Goal: Information Seeking & Learning: Learn about a topic

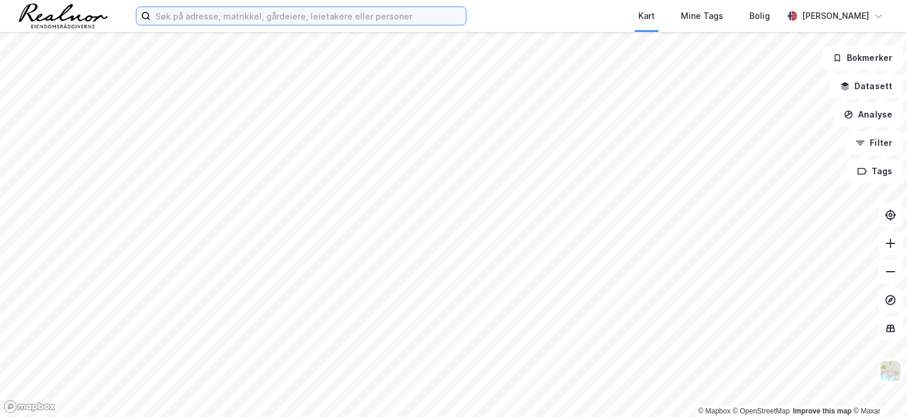
click at [319, 11] on input at bounding box center [308, 16] width 315 height 18
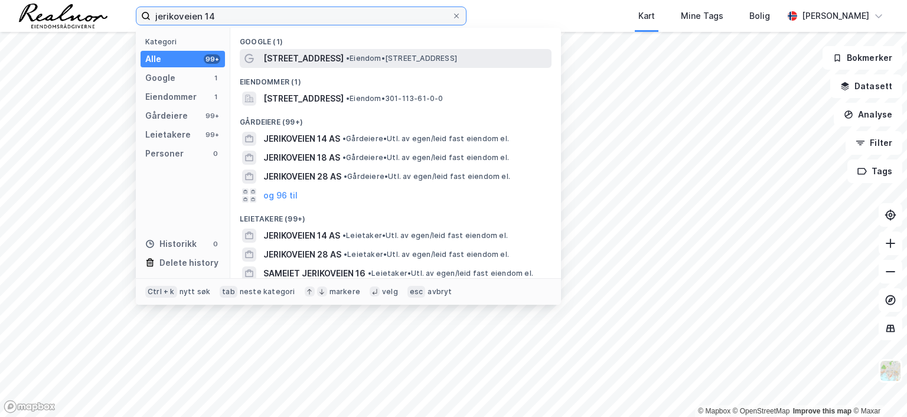
type input "jerikoveien 14"
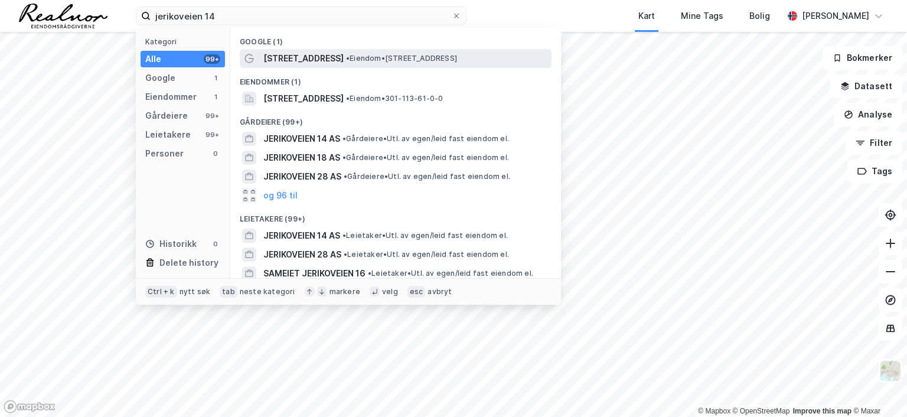
click at [385, 61] on span "• Eiendom • [STREET_ADDRESS]" at bounding box center [401, 58] width 111 height 9
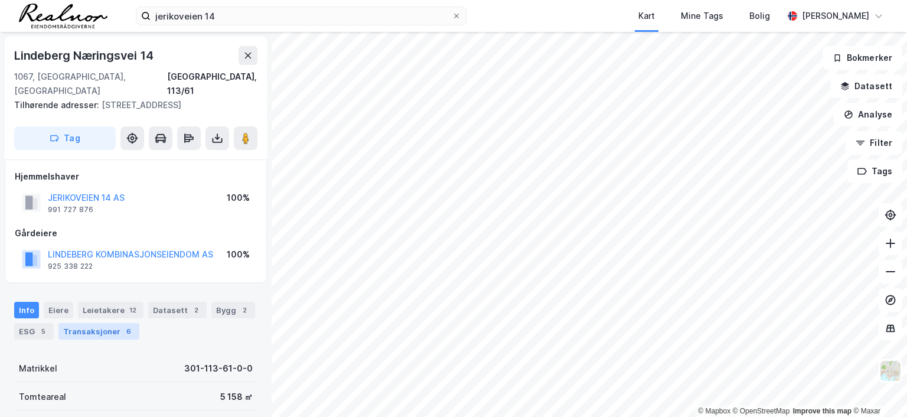
click at [123, 326] on div "6" at bounding box center [129, 332] width 12 height 12
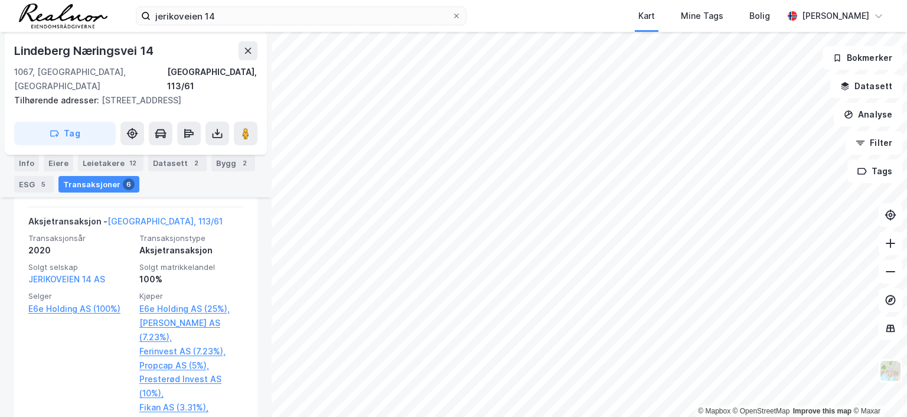
scroll to position [558, 0]
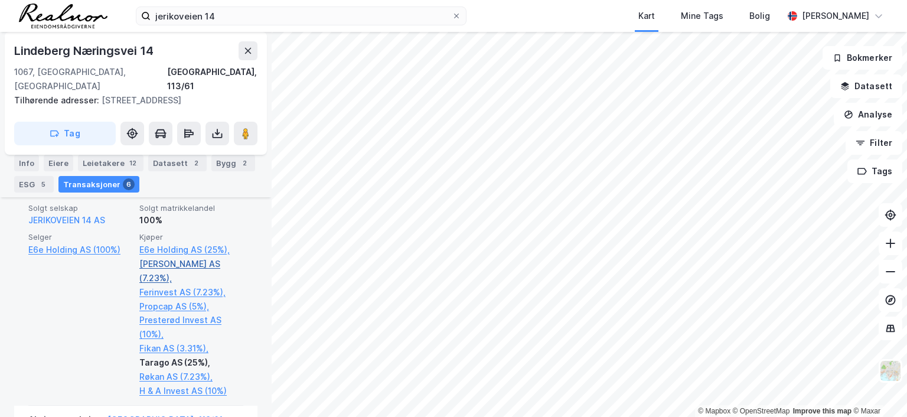
click at [149, 257] on link "[PERSON_NAME] AS (7.23%)," at bounding box center [191, 271] width 104 height 28
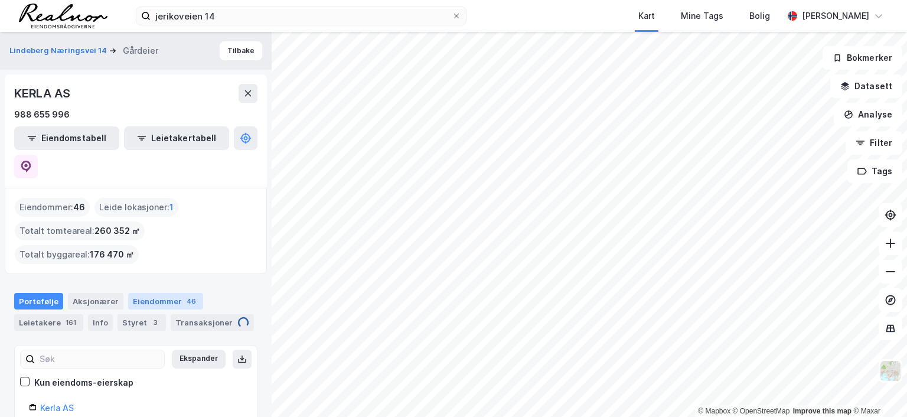
scroll to position [59, 0]
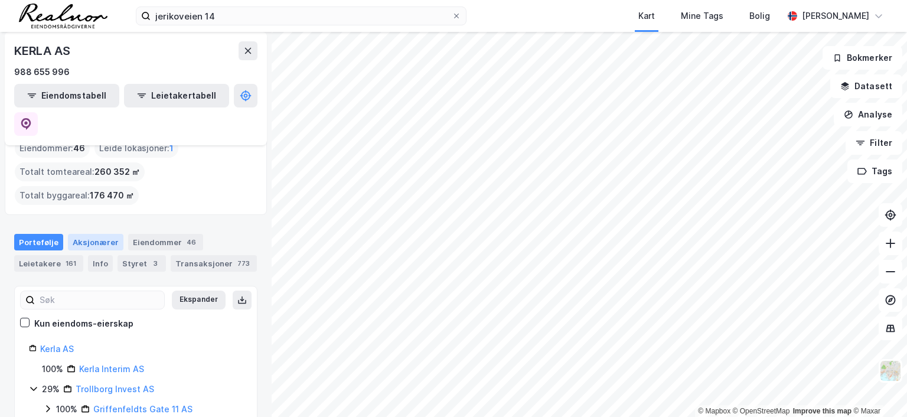
click at [102, 234] on div "Aksjonærer" at bounding box center [96, 242] width 56 height 17
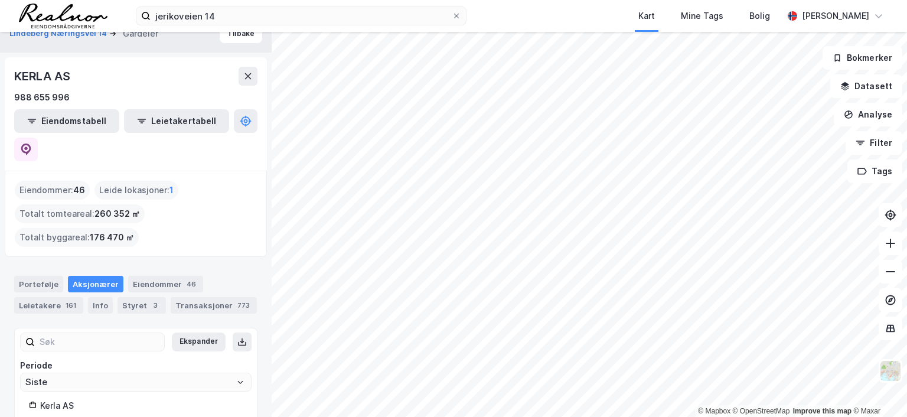
scroll to position [33, 0]
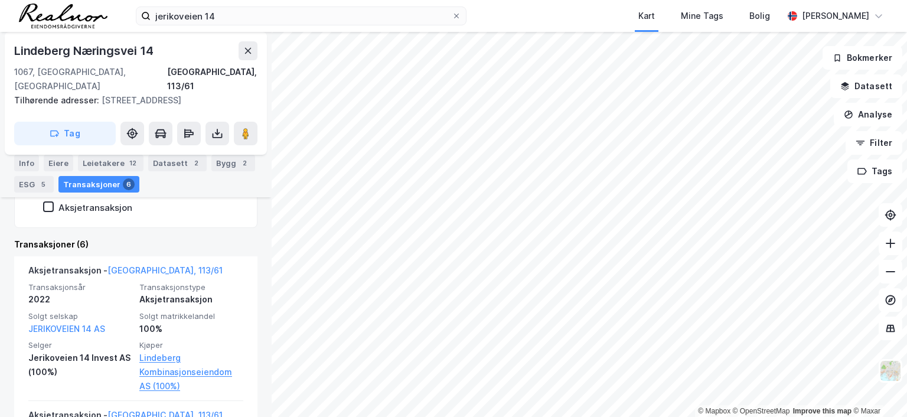
scroll to position [321, 0]
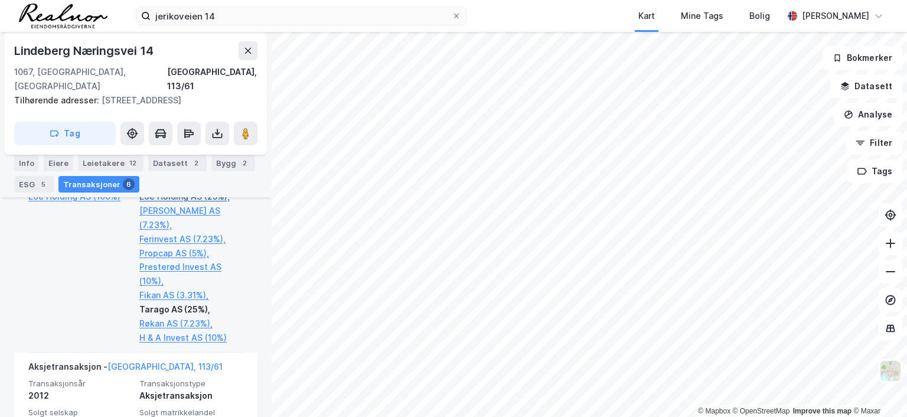
scroll to position [616, 0]
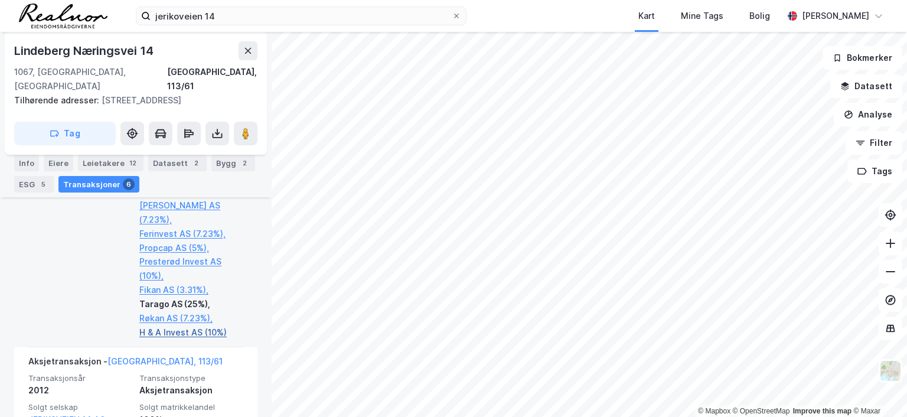
click at [173, 326] on link "H & A Invest AS (10%)" at bounding box center [191, 333] width 104 height 14
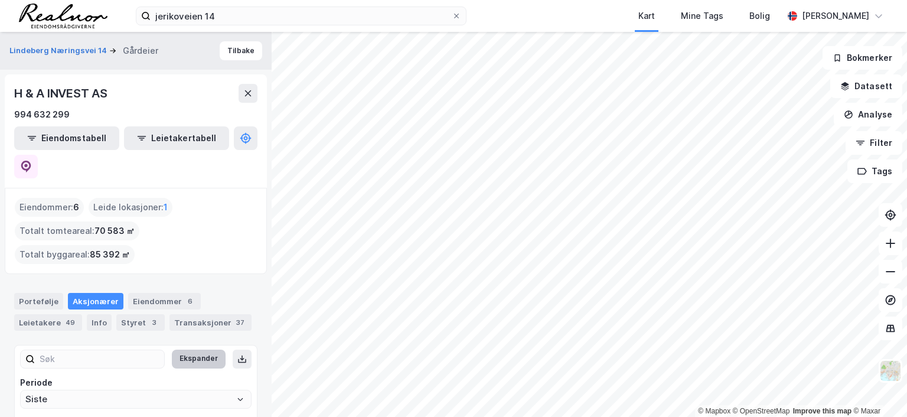
scroll to position [29, 0]
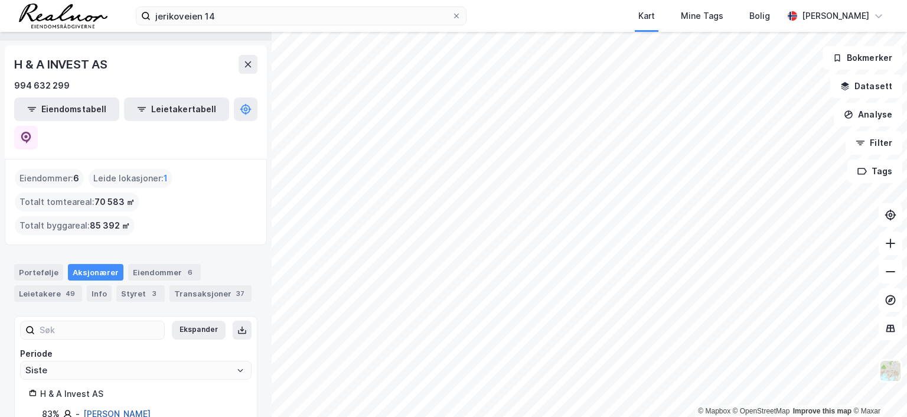
click at [117, 409] on link "[PERSON_NAME]" at bounding box center [116, 414] width 67 height 10
